Goal: Navigation & Orientation: Go to known website

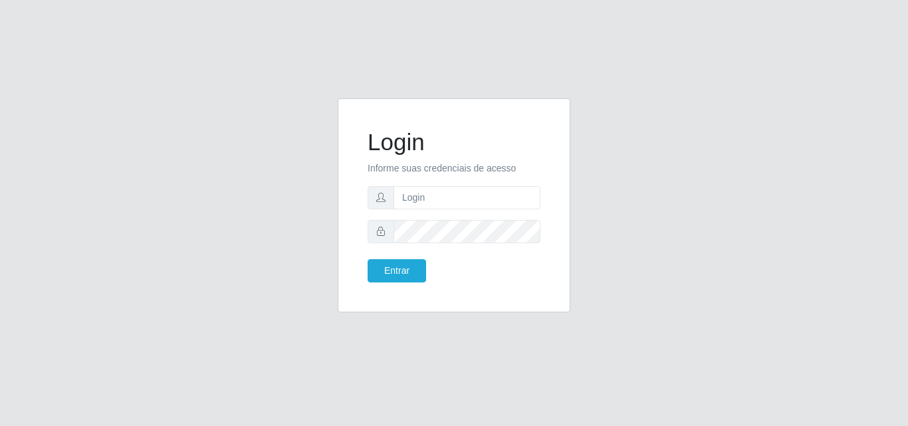
click at [78, 426] on html "Login Informe suas credenciais de acesso Entrar" at bounding box center [454, 213] width 908 height 426
